Goal: Navigation & Orientation: Find specific page/section

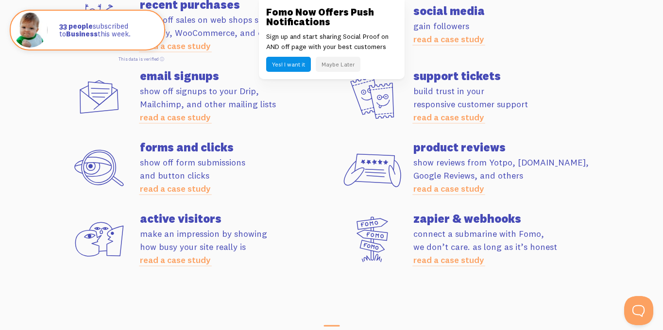
scroll to position [2873, 0]
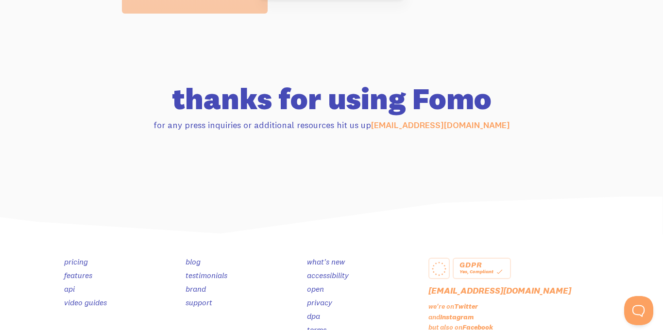
scroll to position [999, 0]
